Goal: Navigation & Orientation: Find specific page/section

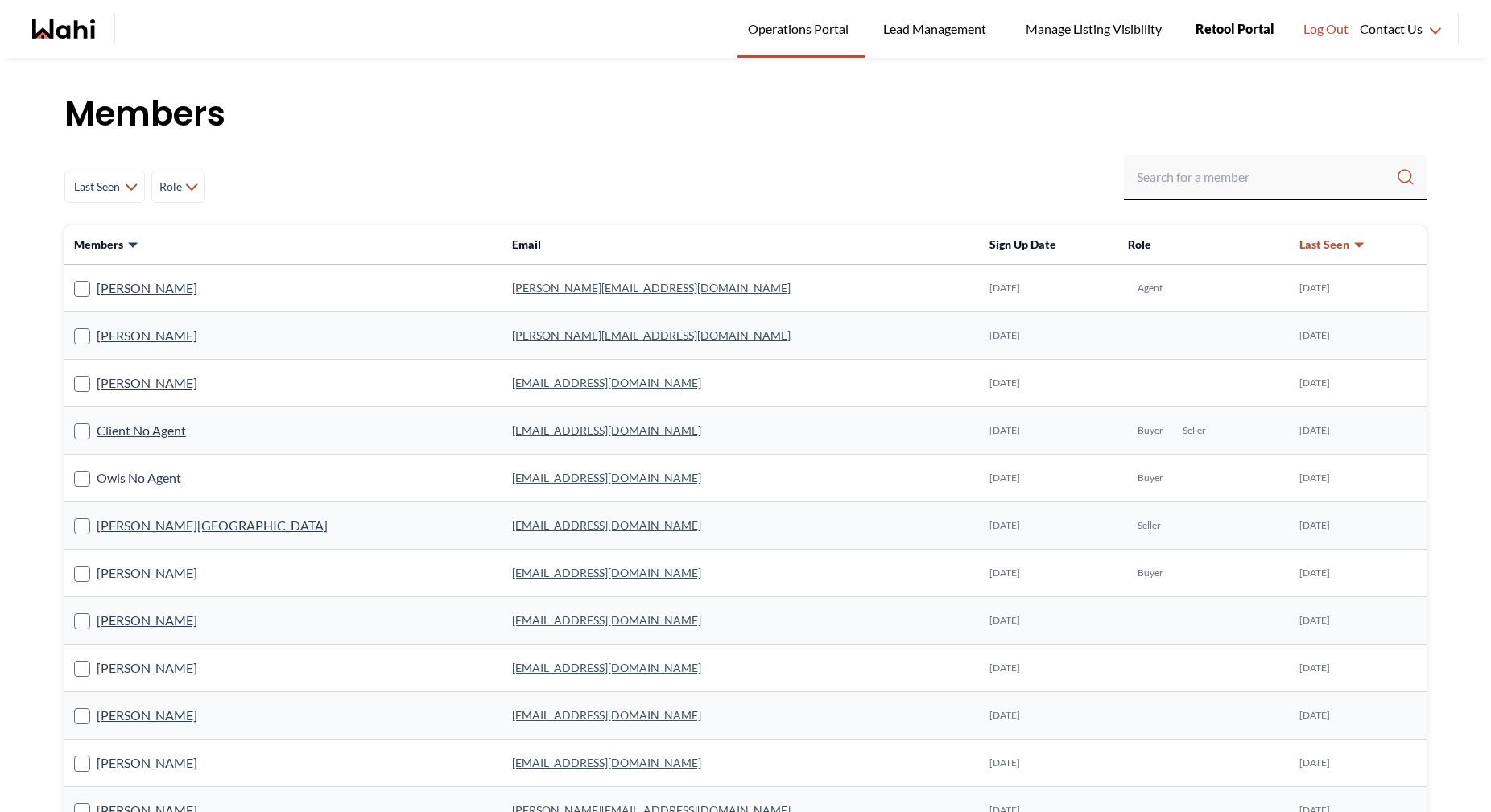
click at [1216, 27] on span "Retool Portal" at bounding box center [1235, 29] width 79 height 21
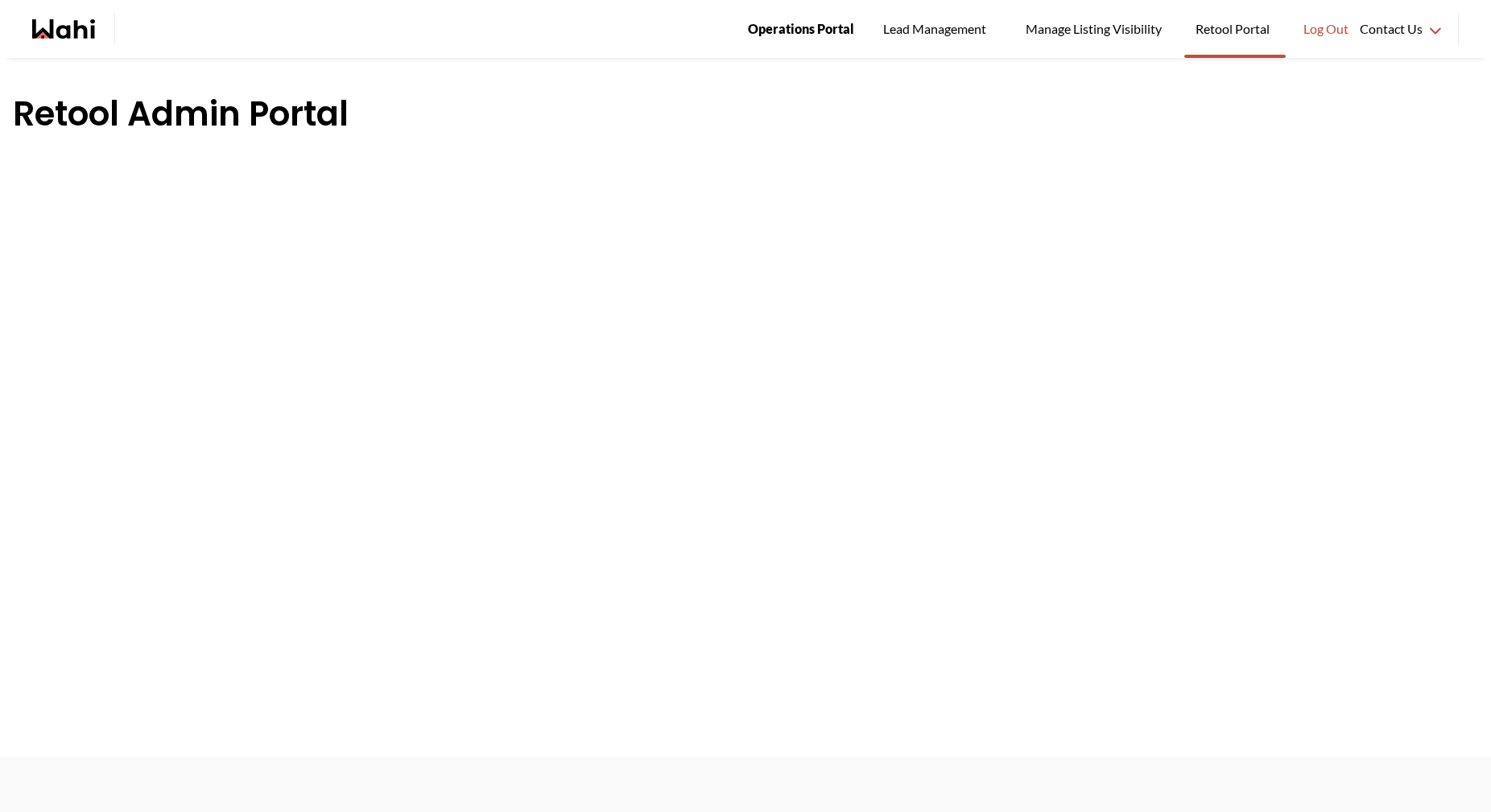
click at [778, 35] on span "Operations Portal" at bounding box center [801, 29] width 106 height 21
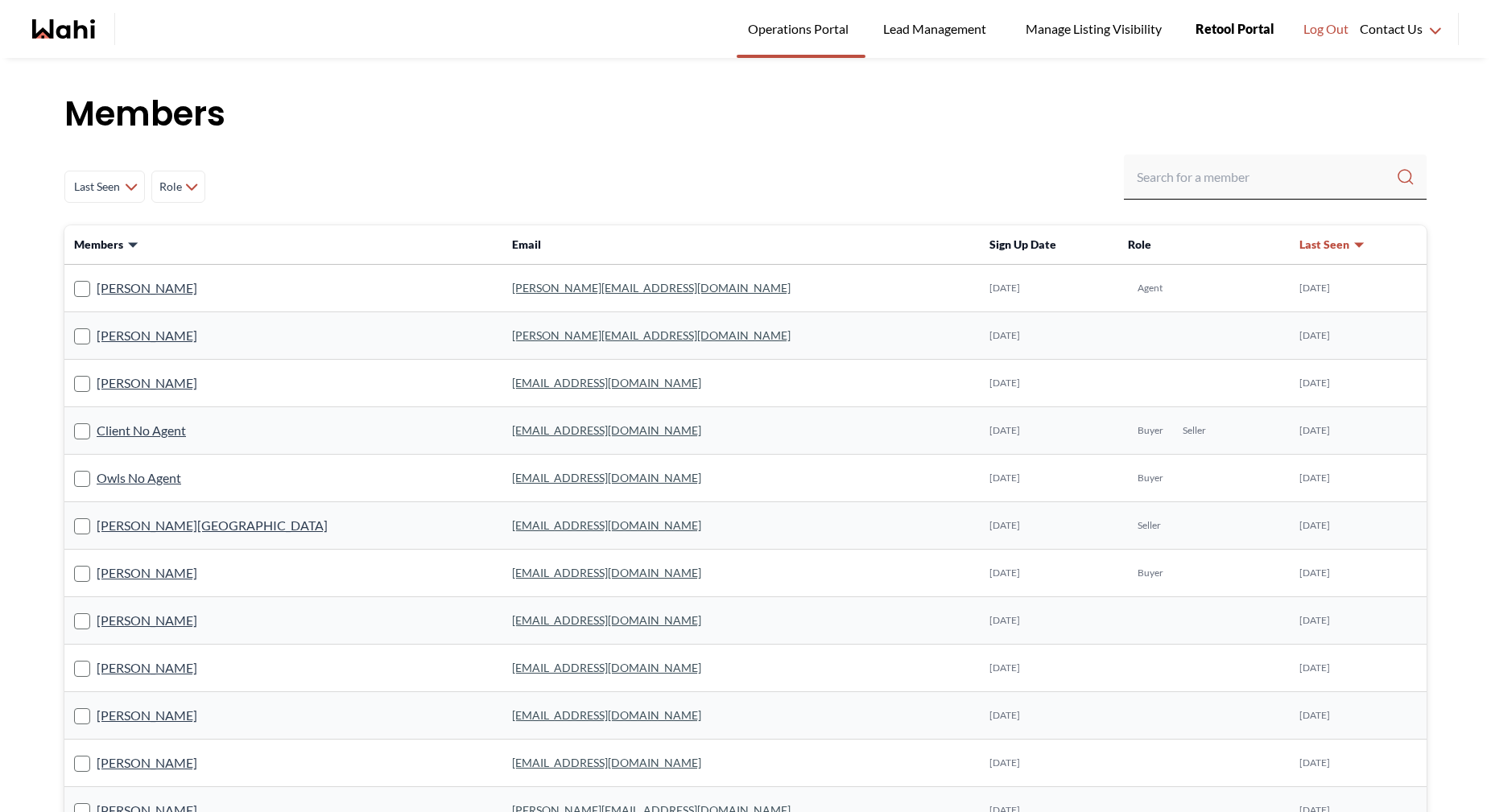
click at [1232, 27] on span "Retool Portal" at bounding box center [1235, 29] width 79 height 21
